Goal: Information Seeking & Learning: Learn about a topic

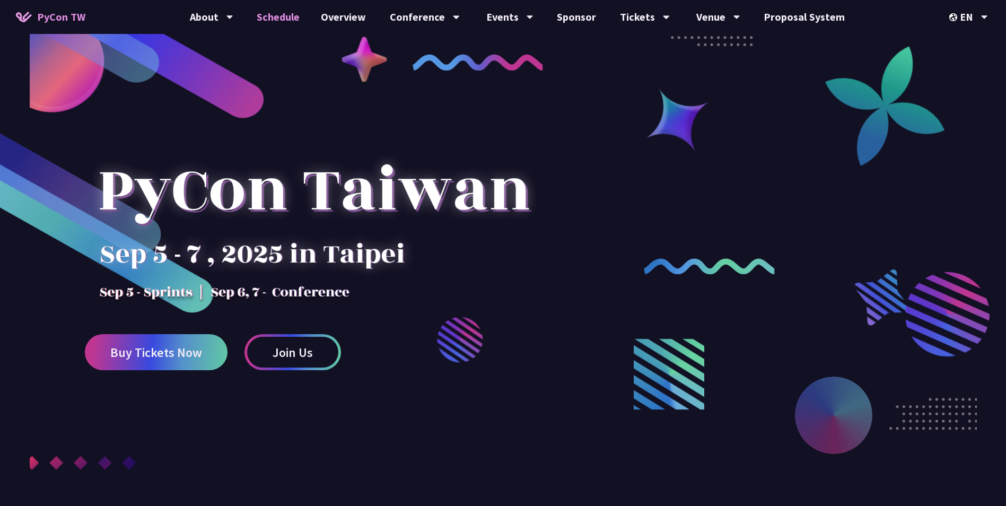
click at [286, 21] on link "Schedule" at bounding box center [278, 17] width 64 height 34
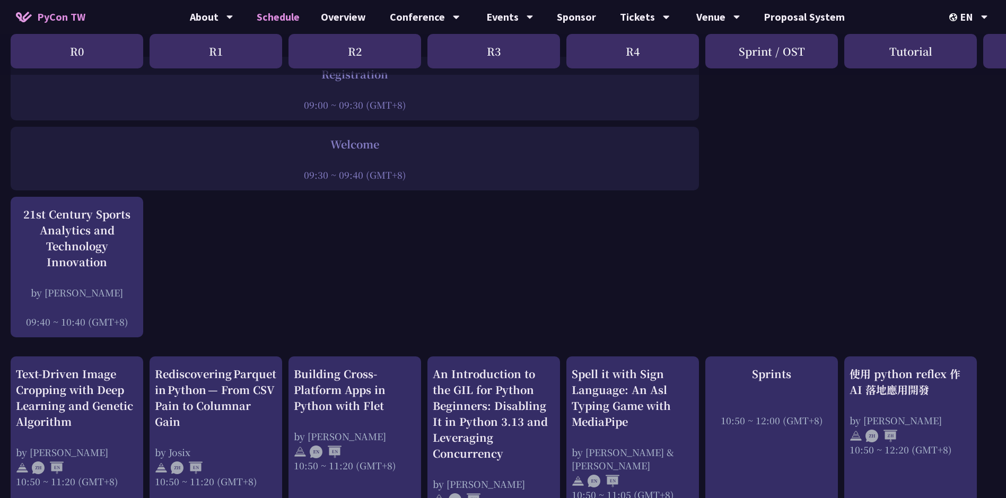
scroll to position [265, 0]
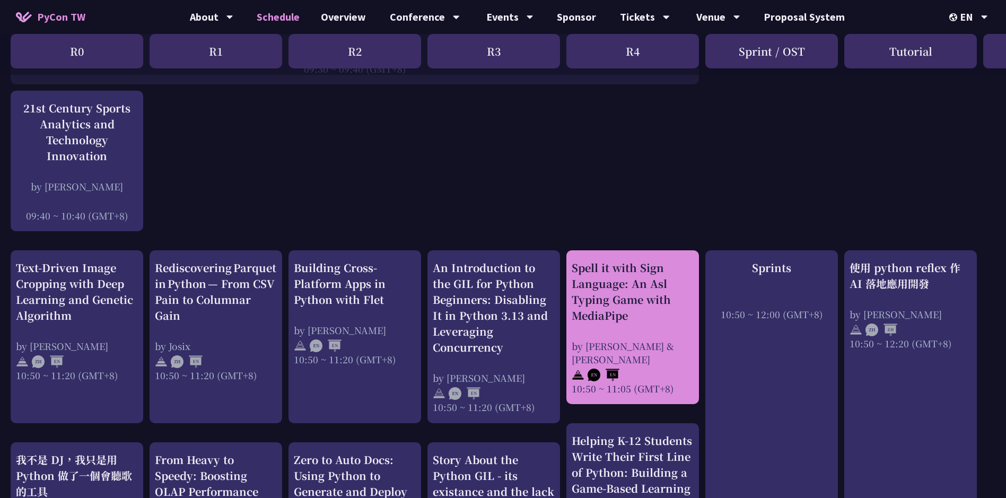
click at [627, 314] on div "Spell it with Sign Language: An Asl Typing Game with MediaPipe" at bounding box center [633, 292] width 122 height 64
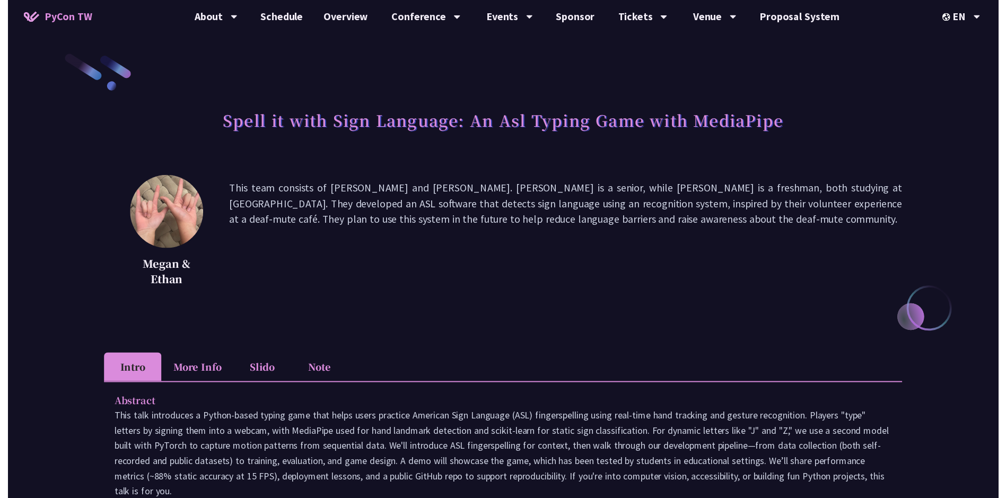
scroll to position [265, 0]
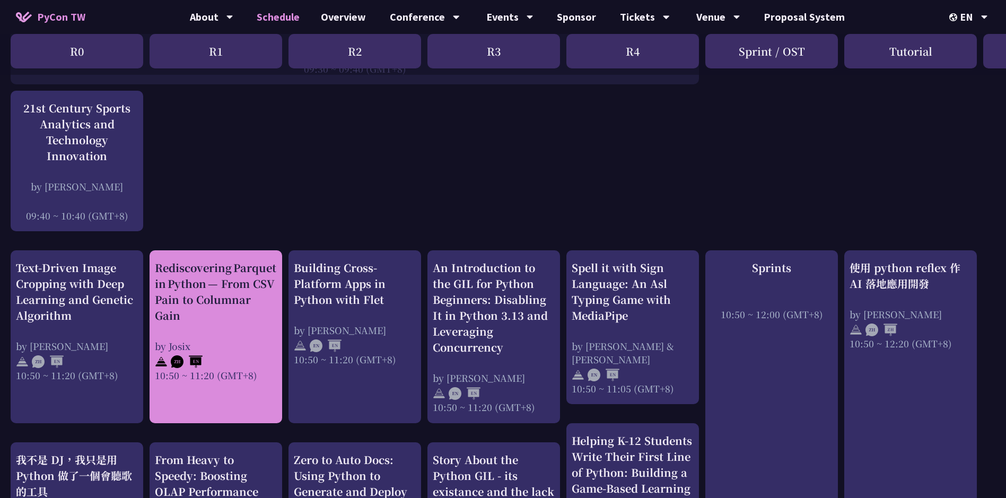
click at [230, 304] on div "Rediscovering Parquet in Python — From CSV Pain to Columnar Gain" at bounding box center [216, 292] width 122 height 64
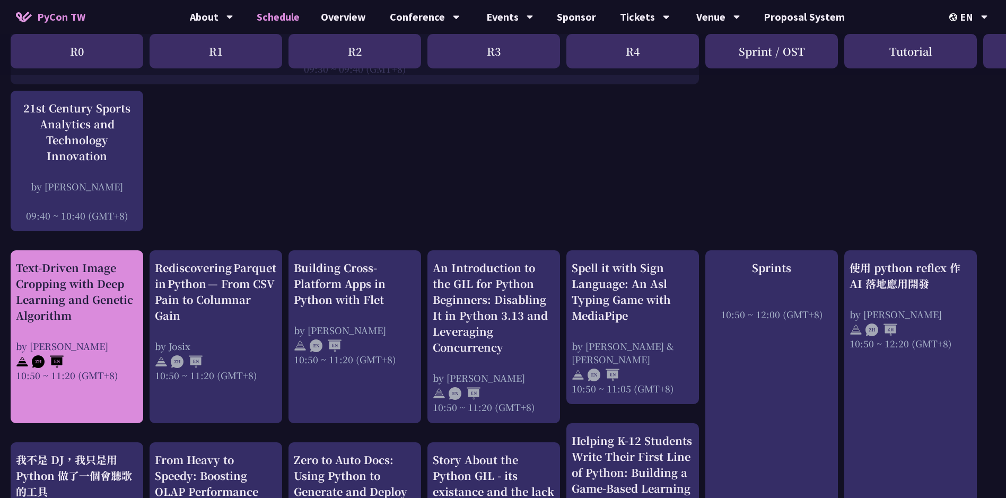
scroll to position [318, 0]
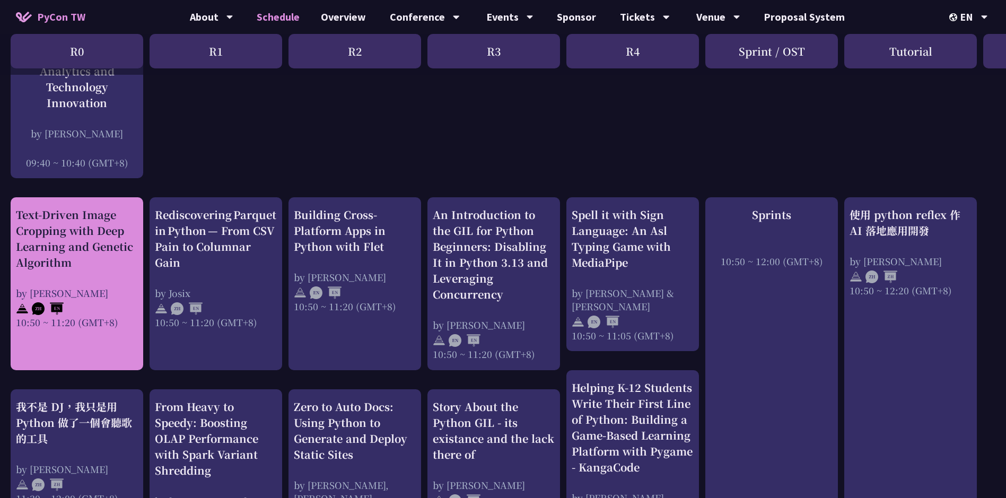
click at [103, 295] on div "by [PERSON_NAME]" at bounding box center [77, 292] width 122 height 13
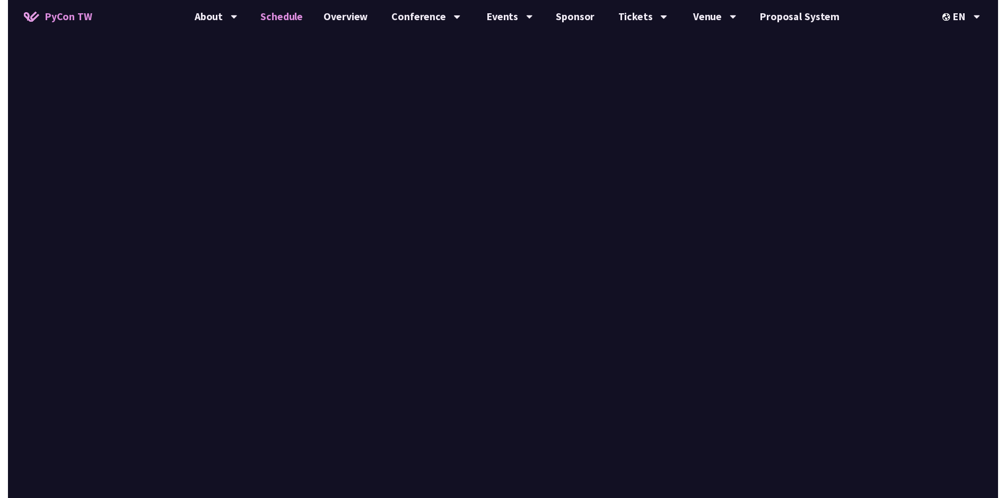
scroll to position [318, 0]
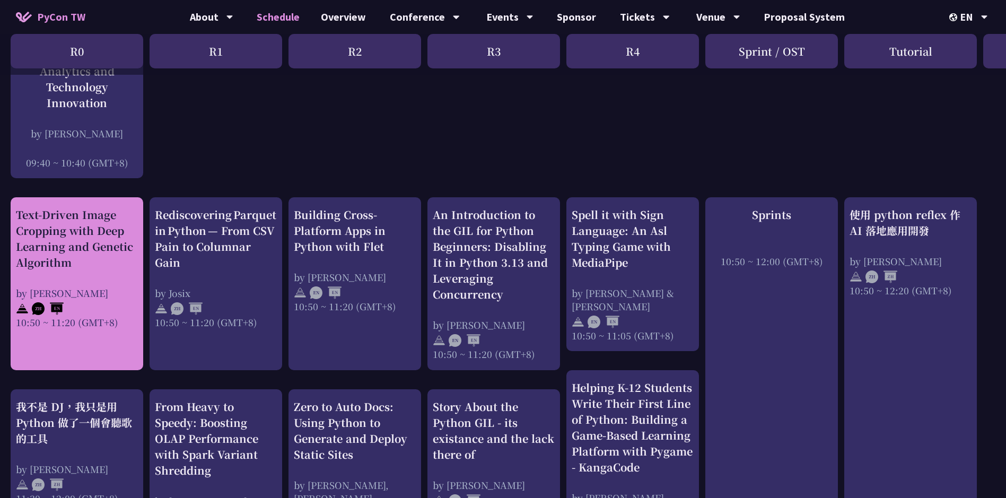
click at [112, 301] on div at bounding box center [77, 308] width 122 height 16
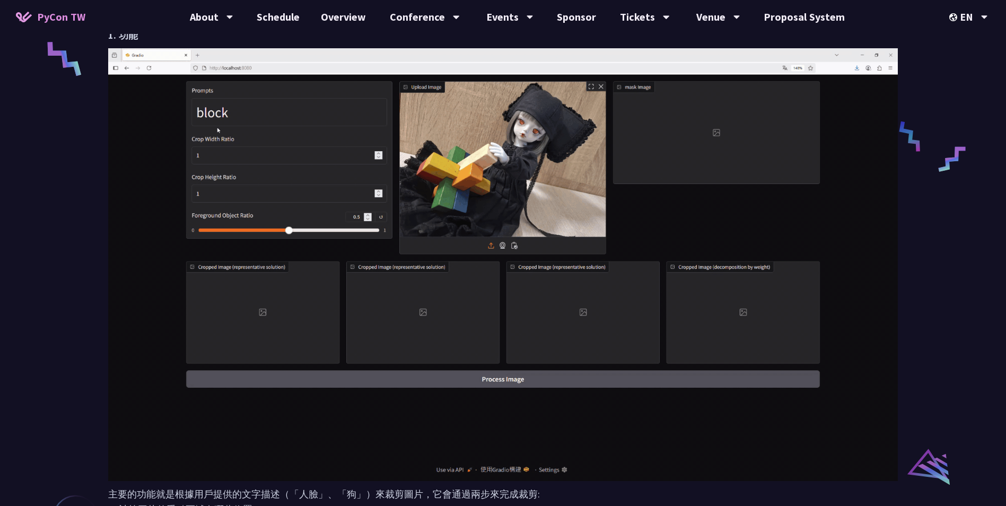
scroll to position [371, 0]
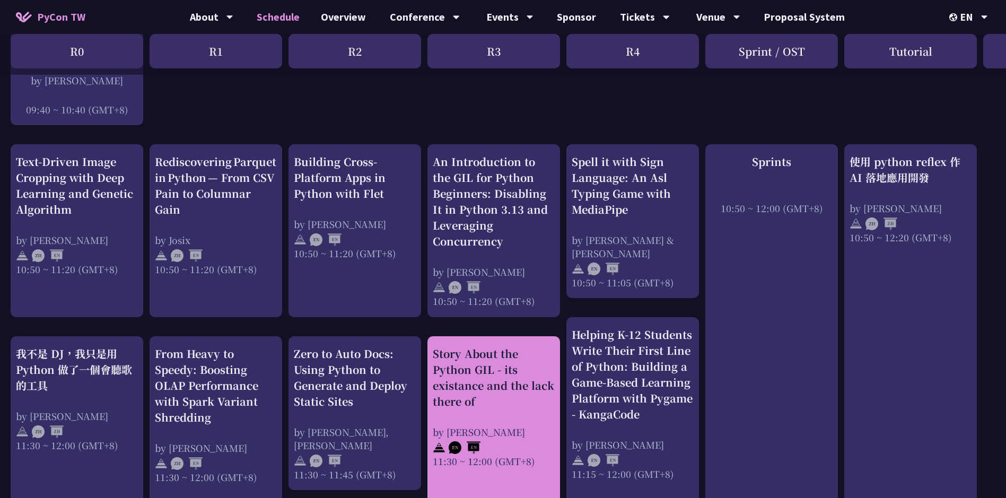
scroll to position [477, 0]
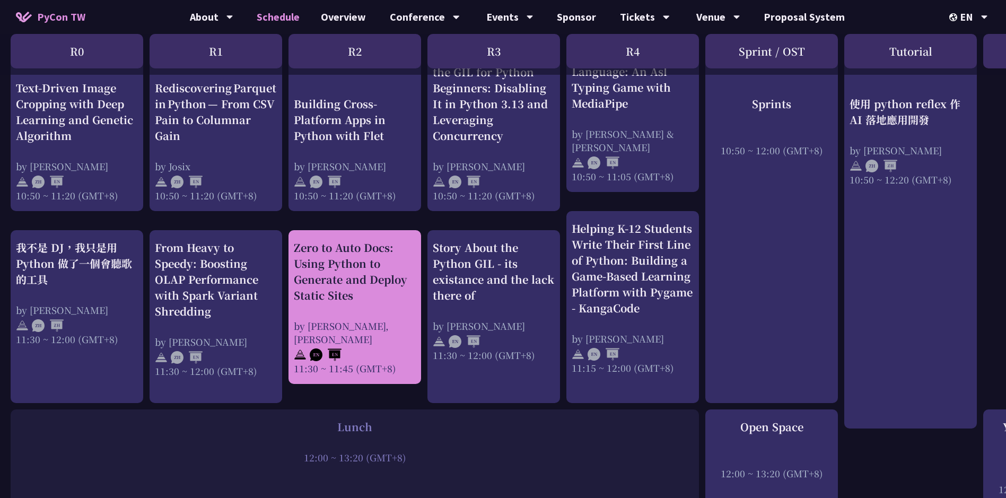
click at [392, 349] on div at bounding box center [355, 354] width 122 height 16
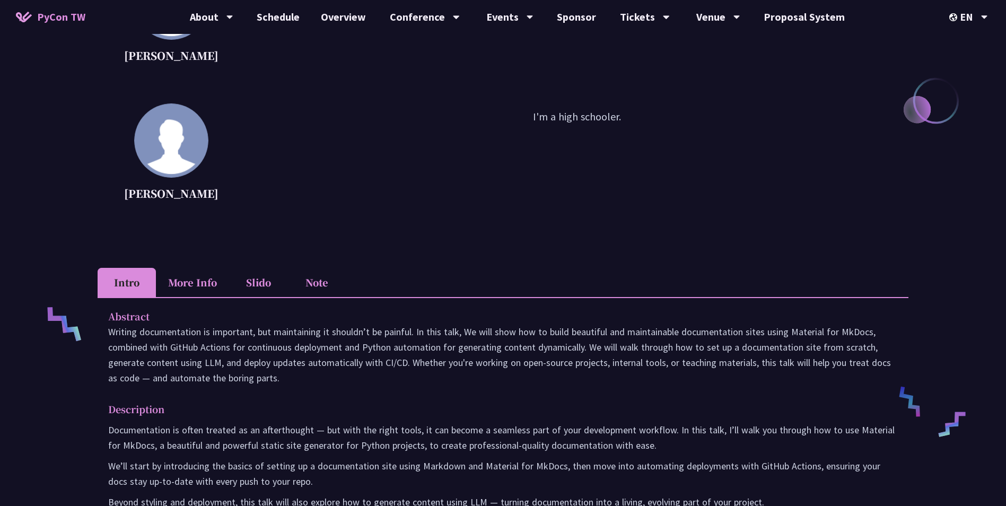
scroll to position [318, 0]
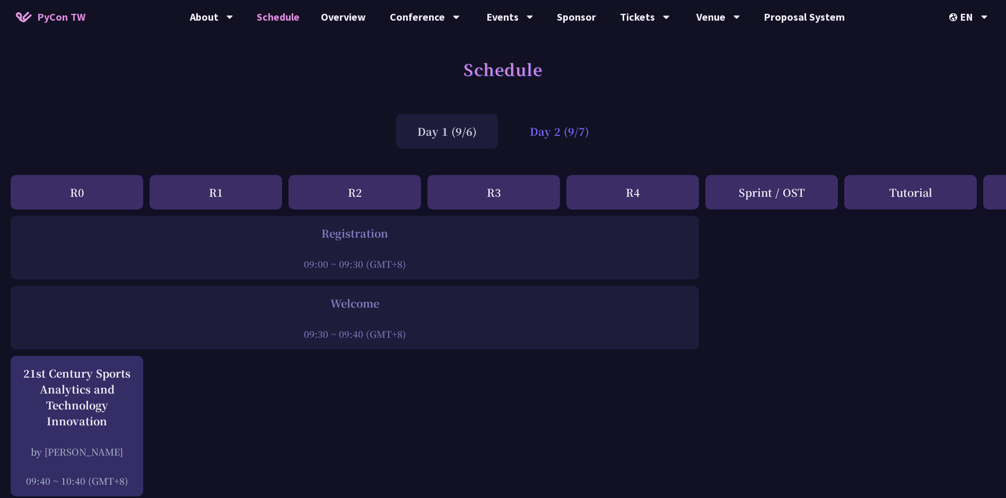
click at [568, 134] on div "Day 2 (9/7)" at bounding box center [560, 131] width 102 height 34
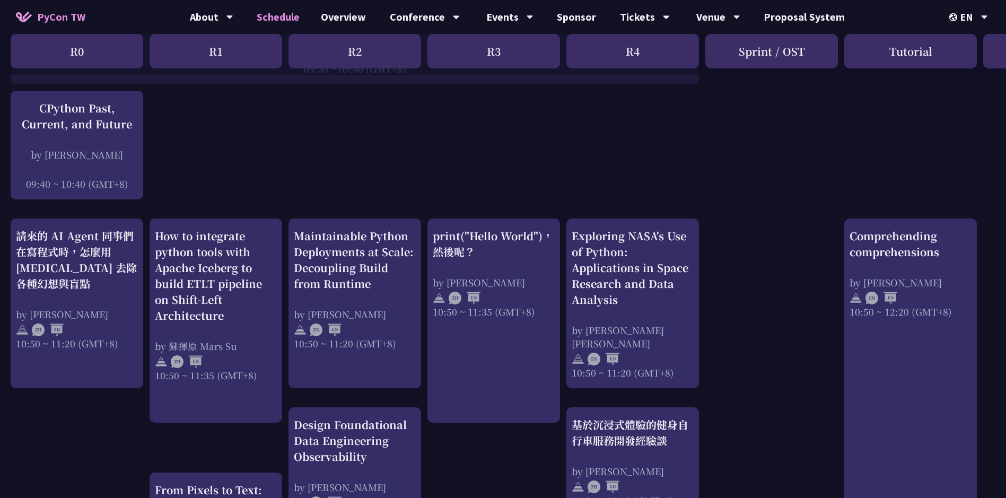
scroll to position [371, 0]
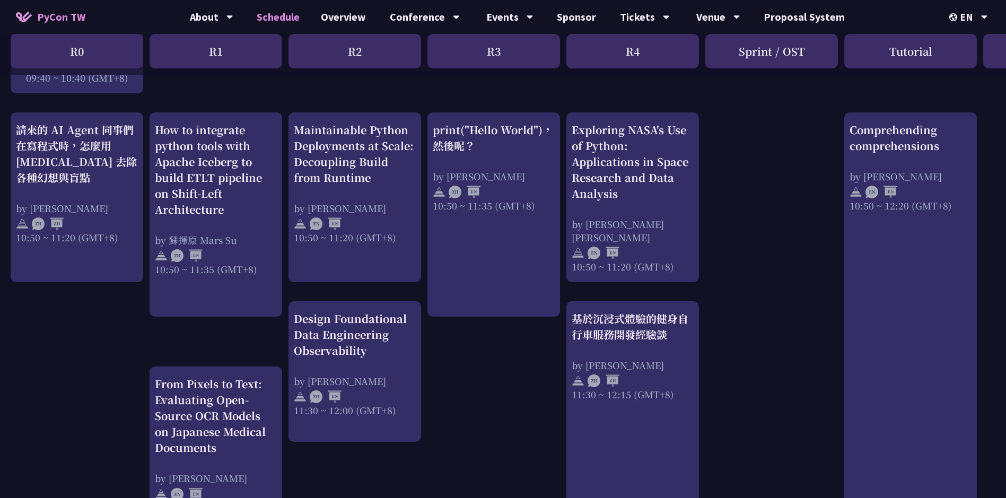
click at [653, 245] on div at bounding box center [633, 252] width 122 height 16
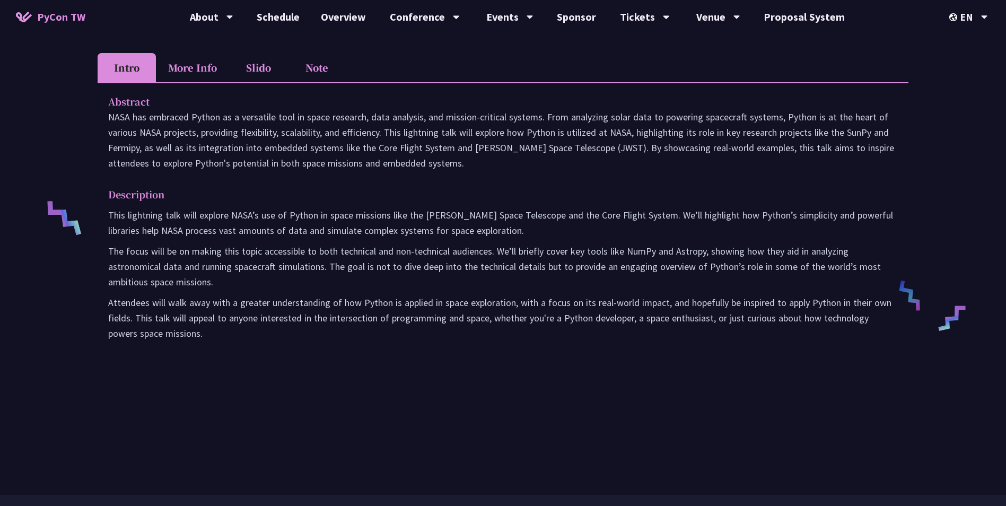
scroll to position [159, 0]
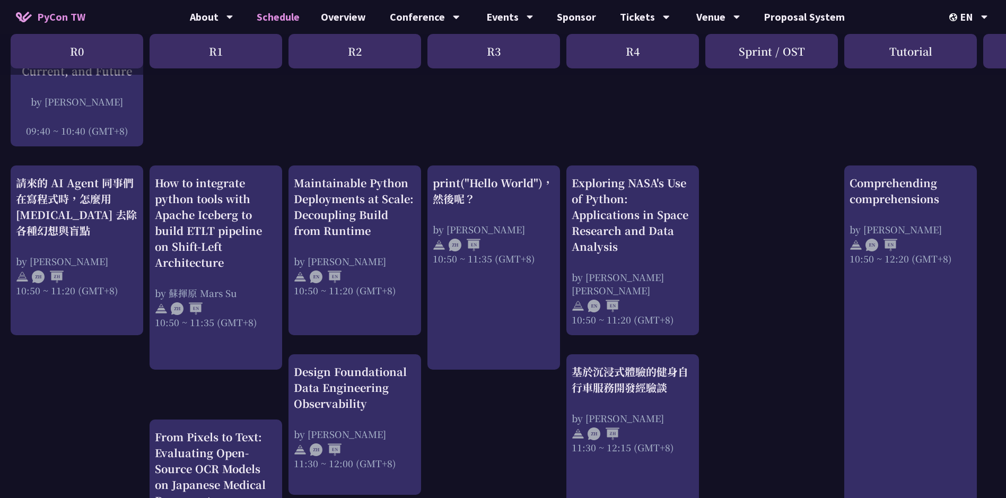
scroll to position [371, 0]
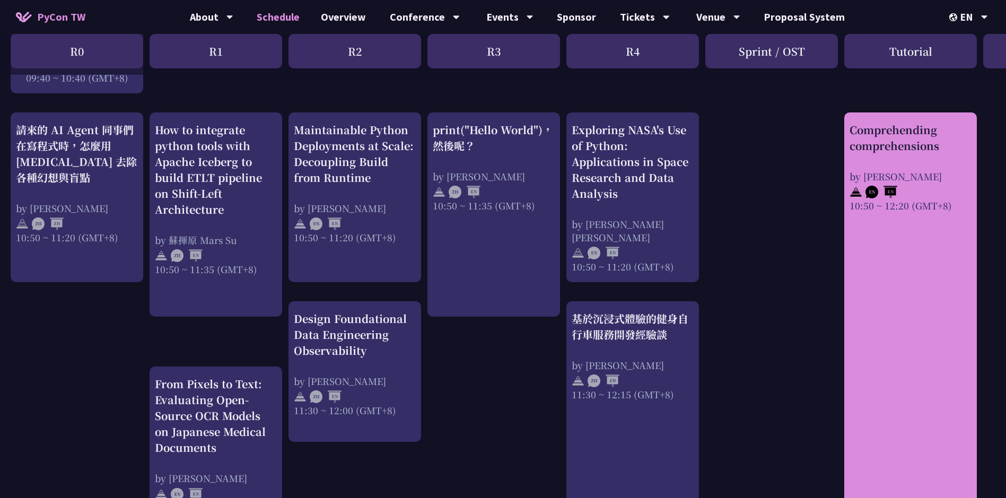
click at [898, 229] on link "Comprehending comprehensions by [PERSON_NAME] 10:50 ~ 12:20 (GMT+8)" at bounding box center [911, 321] width 122 height 398
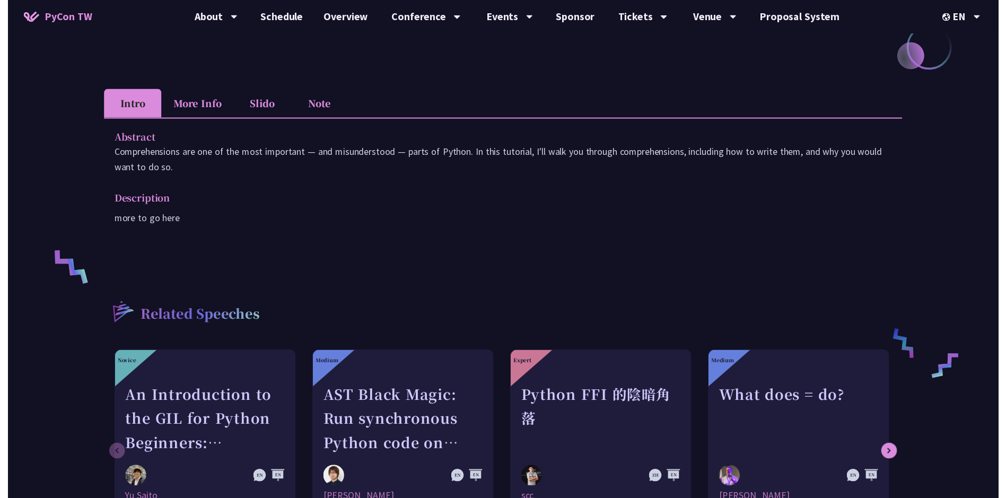
scroll to position [371, 0]
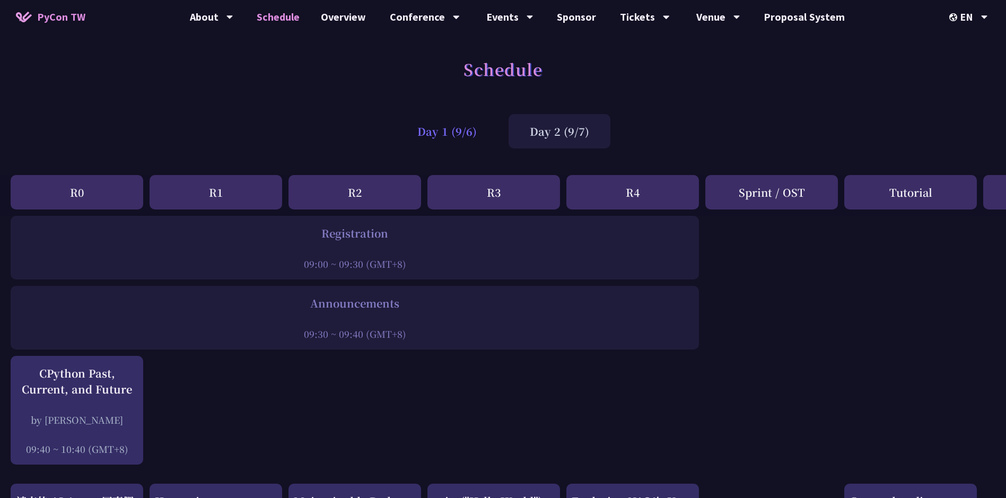
click at [447, 126] on div "Day 1 (9/6)" at bounding box center [447, 131] width 102 height 34
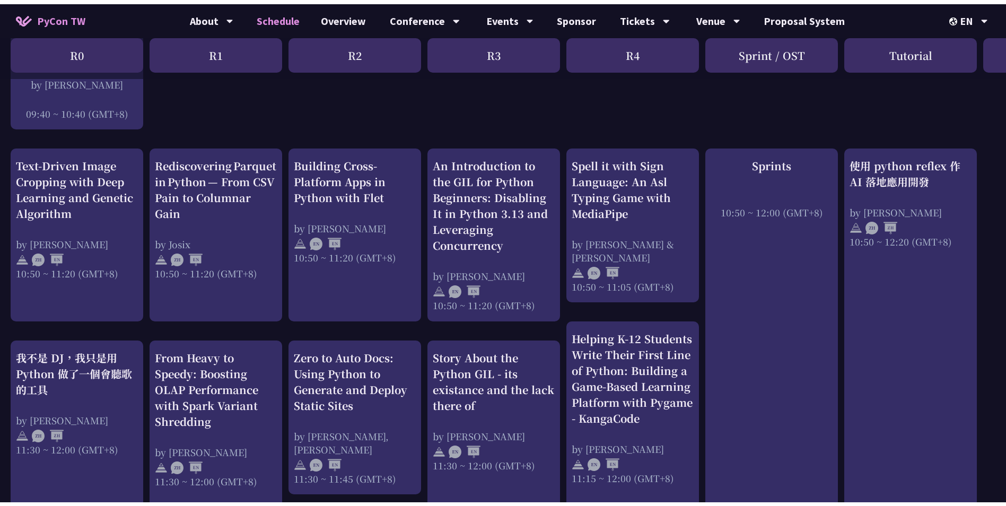
scroll to position [212, 0]
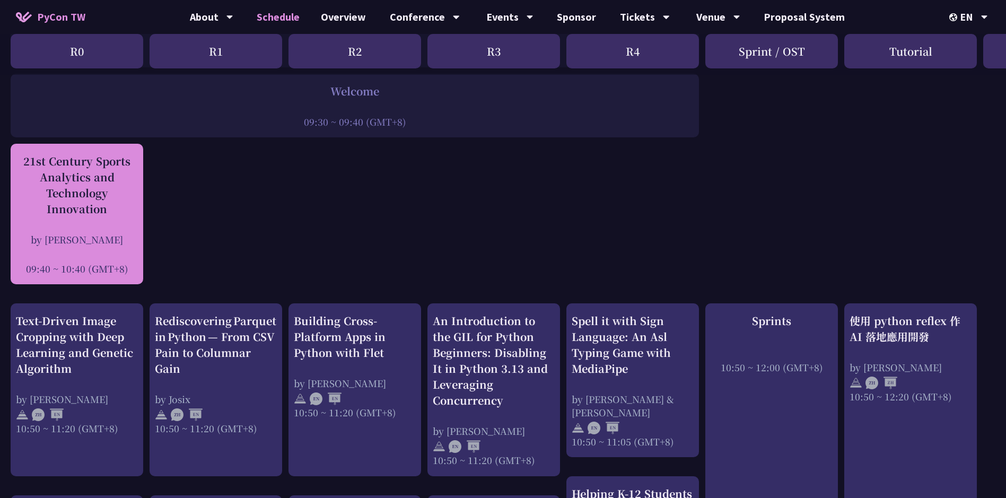
click at [134, 183] on div "21st Century Sports Analytics and Technology Innovation" at bounding box center [77, 185] width 122 height 64
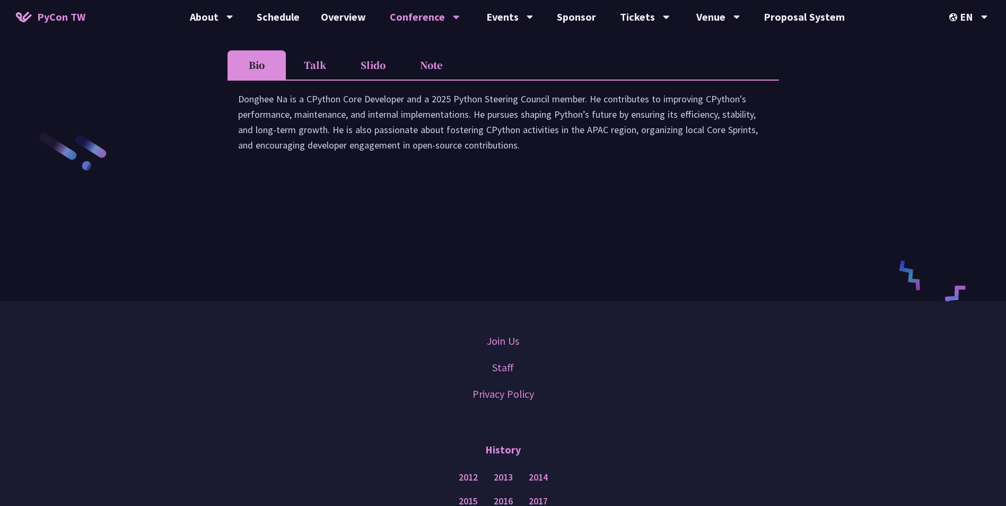
scroll to position [1570, 0]
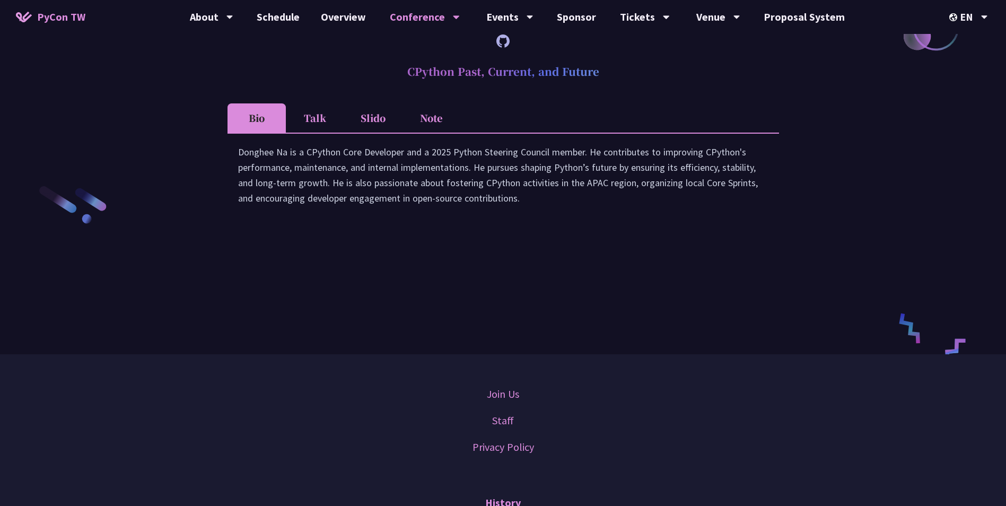
click at [321, 127] on li "Talk" at bounding box center [315, 117] width 58 height 29
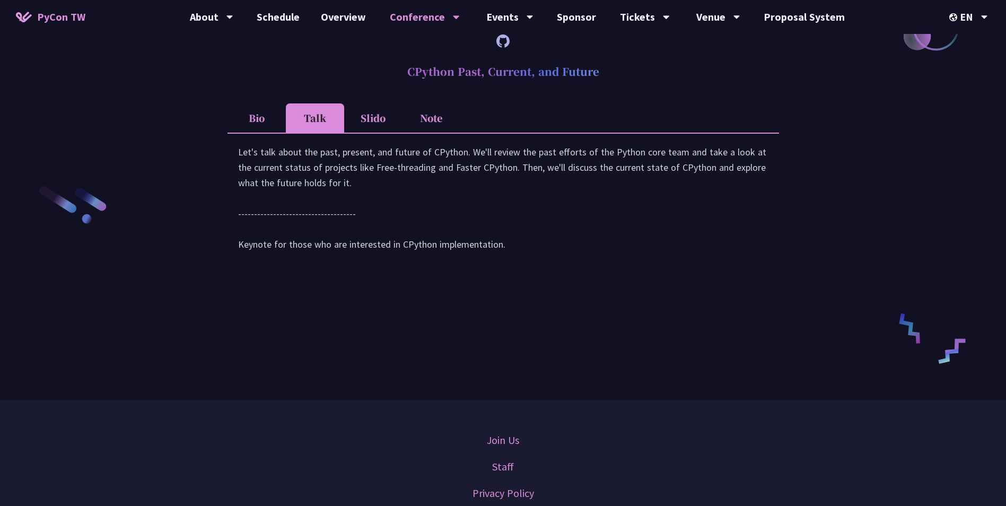
click at [371, 133] on li "Slido" at bounding box center [373, 117] width 58 height 29
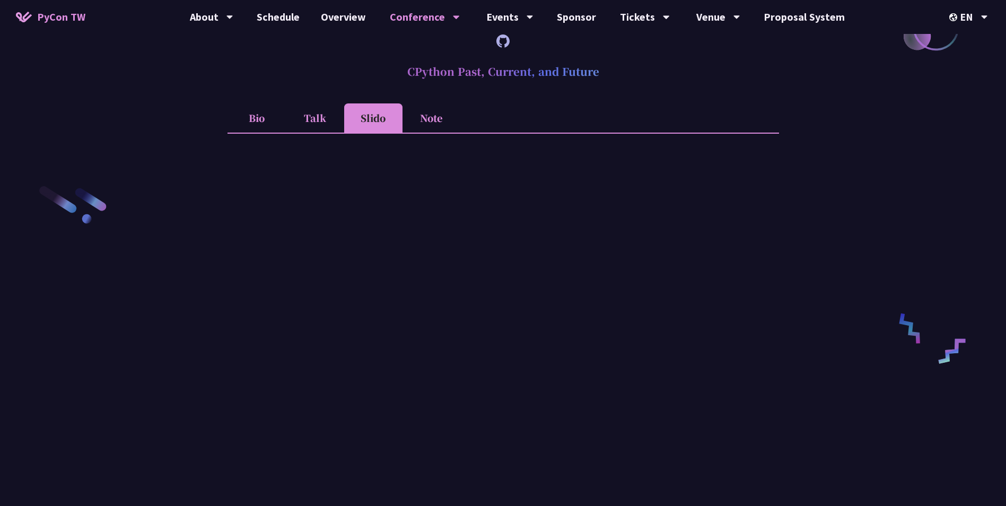
click at [422, 133] on li "Note" at bounding box center [432, 117] width 58 height 29
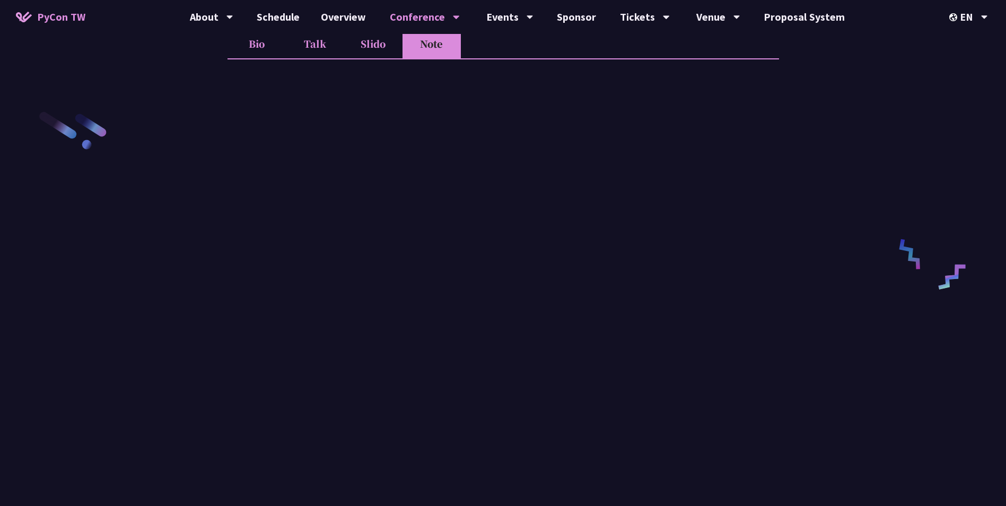
scroll to position [1592, 0]
